Goal: Task Accomplishment & Management: Use online tool/utility

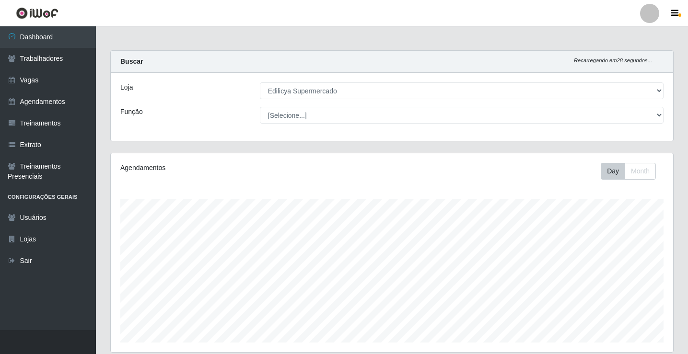
select select "460"
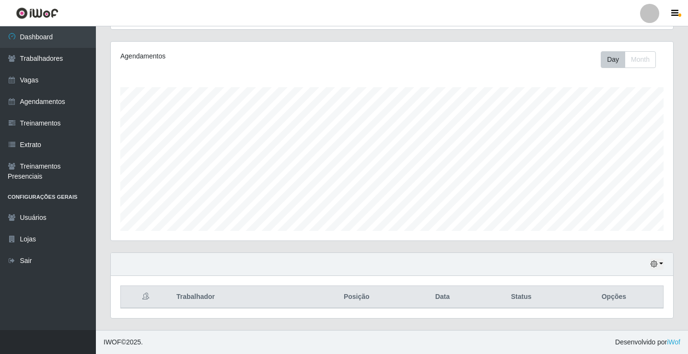
scroll to position [112, 0]
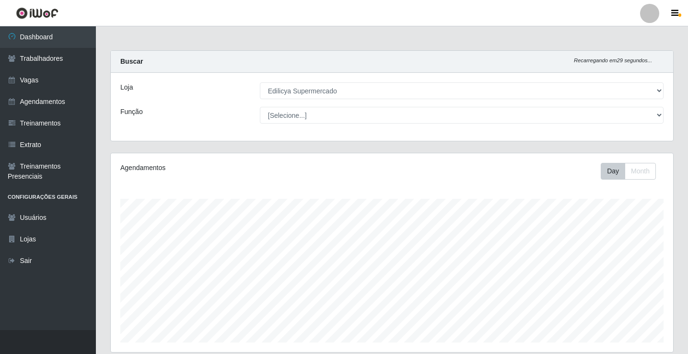
select select "460"
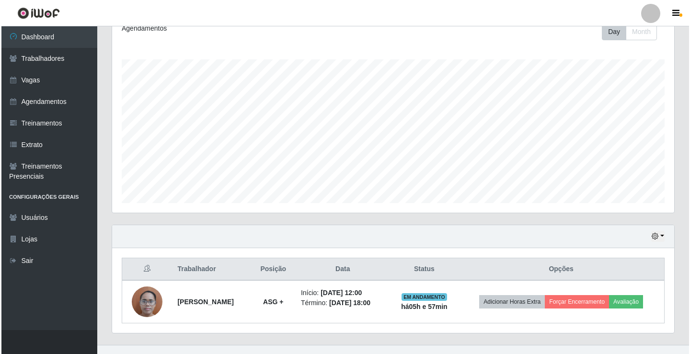
scroll to position [154, 0]
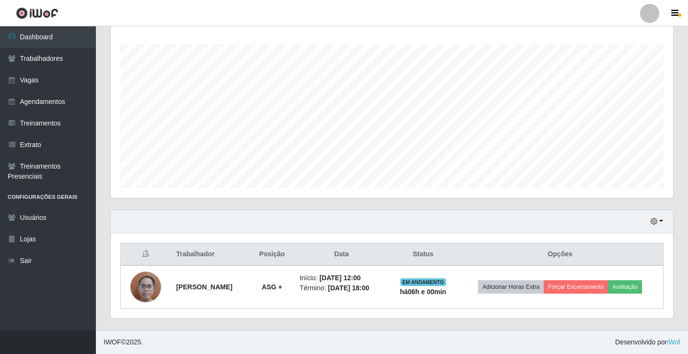
click at [491, 217] on div "Hoje 1 dia 3 dias 1 Semana Não encerrados" at bounding box center [392, 221] width 562 height 23
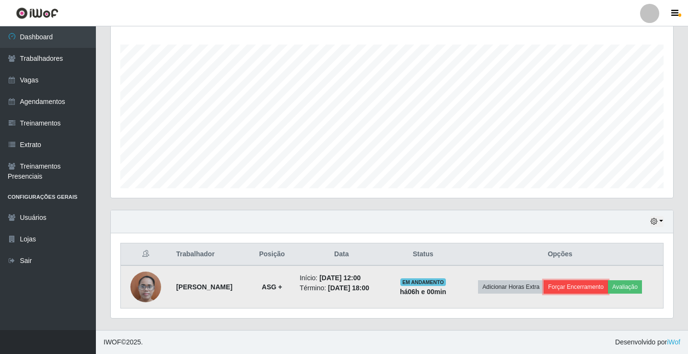
click at [567, 290] on button "Forçar Encerramento" at bounding box center [575, 286] width 64 height 13
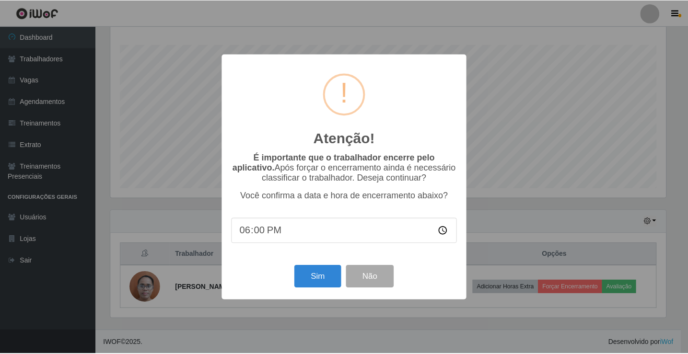
scroll to position [199, 557]
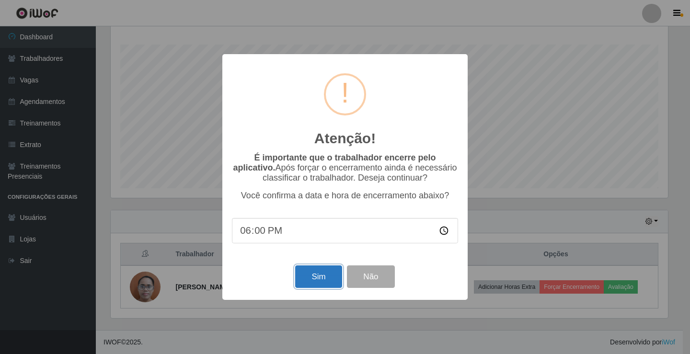
click at [310, 279] on button "Sim" at bounding box center [318, 276] width 46 height 23
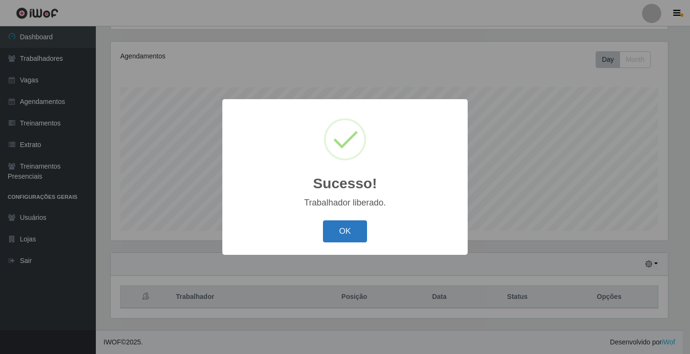
click at [357, 231] on button "OK" at bounding box center [345, 231] width 45 height 23
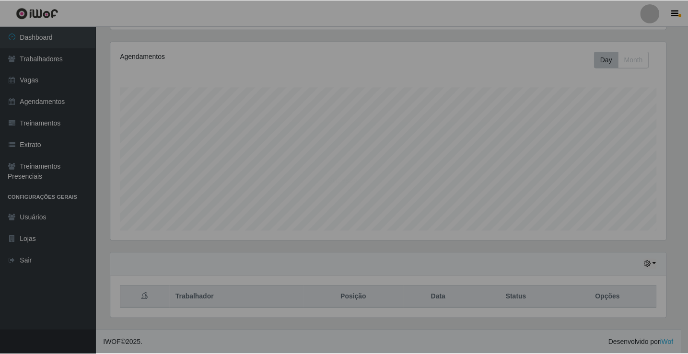
scroll to position [199, 562]
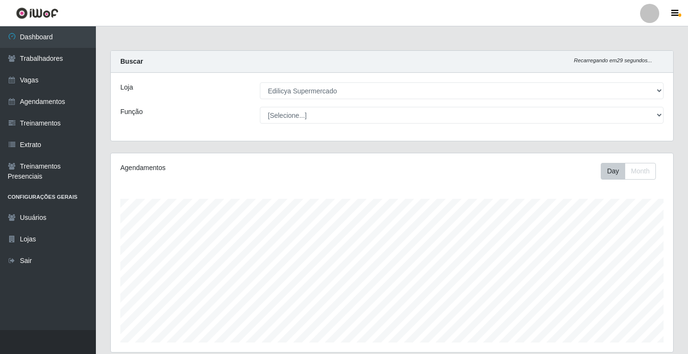
select select "460"
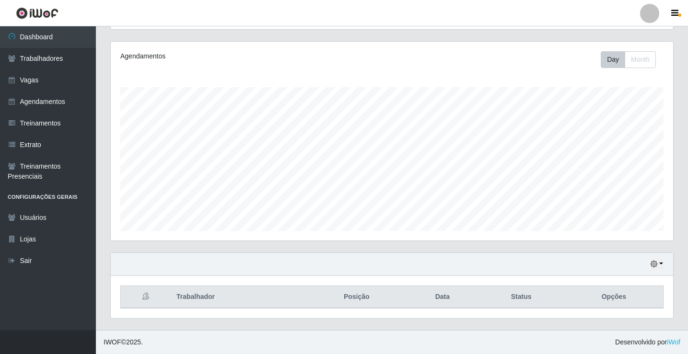
scroll to position [199, 562]
